Goal: Navigation & Orientation: Find specific page/section

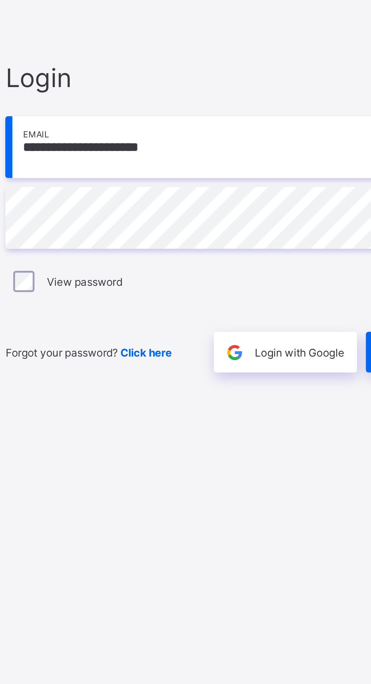
scroll to position [0, 0]
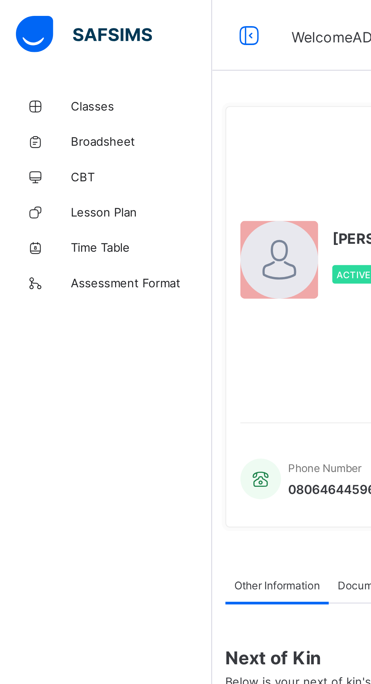
click at [57, 40] on link "Classes" at bounding box center [45, 45] width 91 height 15
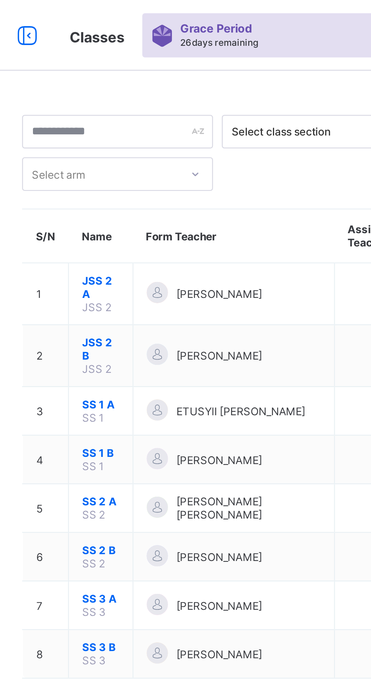
click at [192, 124] on span "[PERSON_NAME]" at bounding box center [189, 126] width 37 height 6
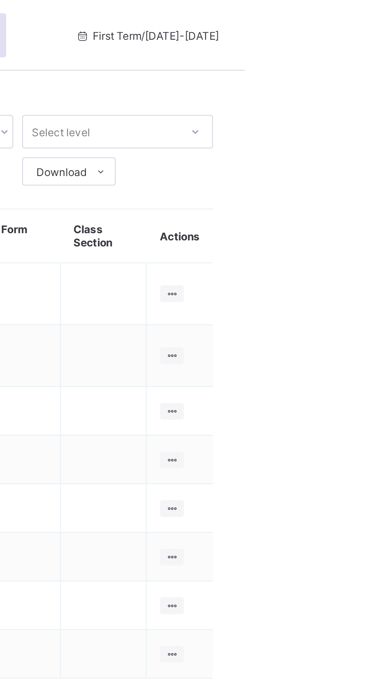
click at [339, 123] on icon at bounding box center [339, 126] width 6 height 6
click at [0, 0] on div "View Class" at bounding box center [0, 0] width 0 height 0
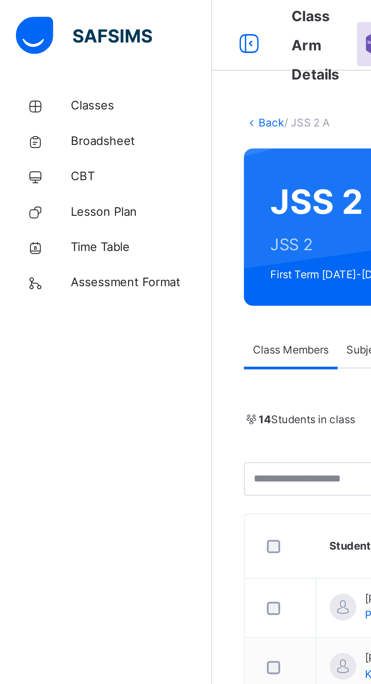
click at [56, 43] on span "Classes" at bounding box center [60, 46] width 61 height 8
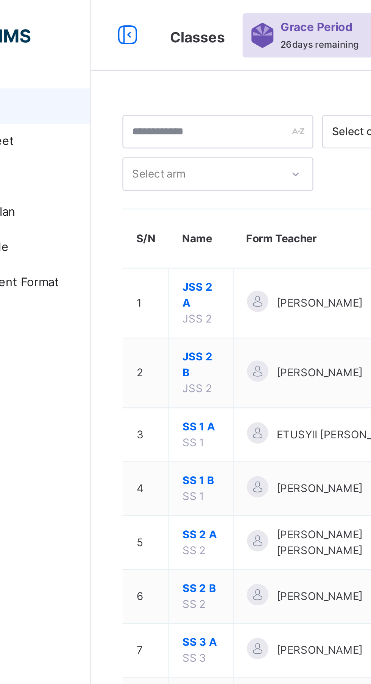
click at [138, 160] on span "JSS 2 B" at bounding box center [138, 156] width 16 height 14
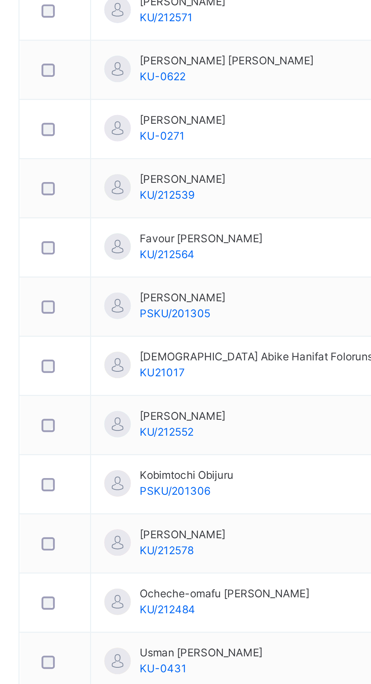
click at [159, 354] on td "[PERSON_NAME] KU-0271" at bounding box center [226, 361] width 182 height 25
click at [38, 45] on span "Classes" at bounding box center [60, 46] width 61 height 8
click at [47, 43] on span "Classes" at bounding box center [60, 46] width 61 height 8
click at [46, 43] on span "Classes" at bounding box center [60, 46] width 61 height 8
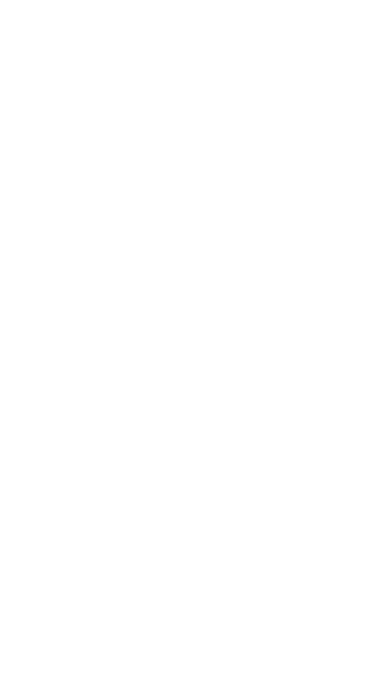
click at [53, 42] on span "Classes" at bounding box center [60, 46] width 59 height 8
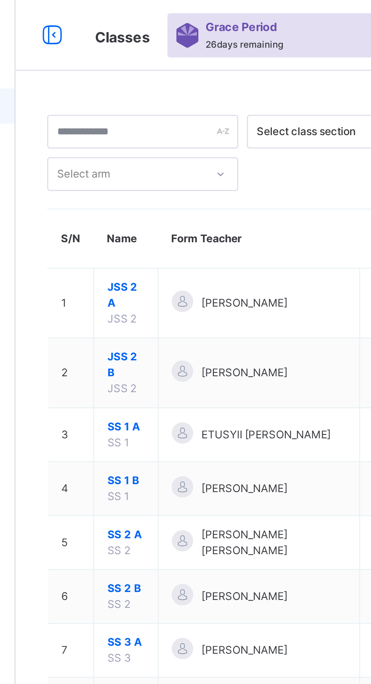
click at [141, 183] on span "SS 1 A" at bounding box center [138, 182] width 16 height 7
